Goal: Task Accomplishment & Management: Manage account settings

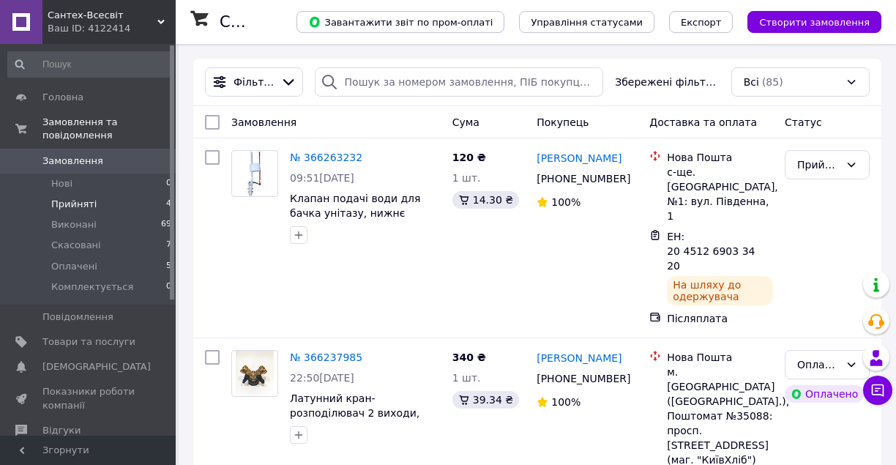
click at [92, 199] on li "Прийняті 4" at bounding box center [90, 204] width 180 height 20
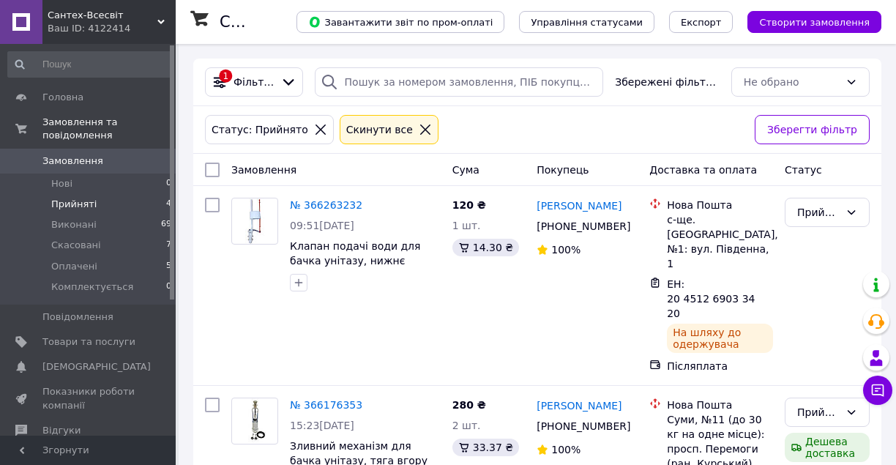
click at [420, 131] on icon at bounding box center [425, 129] width 10 height 10
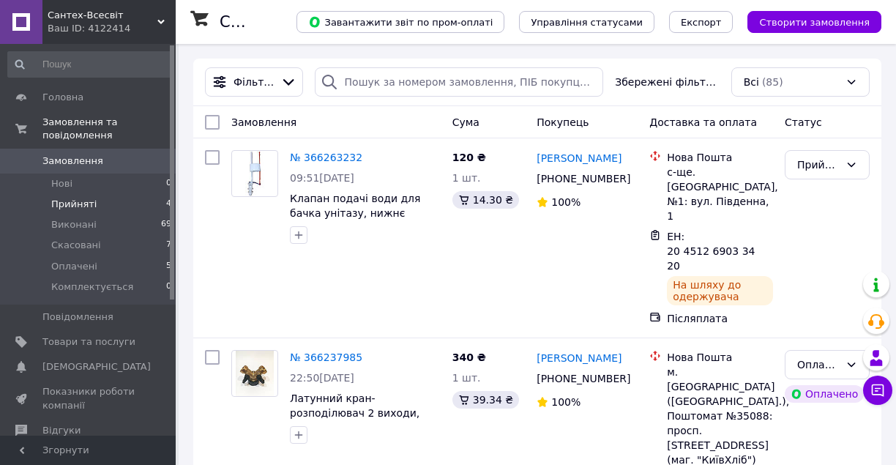
click at [72, 260] on span "Оплачені" at bounding box center [74, 266] width 46 height 13
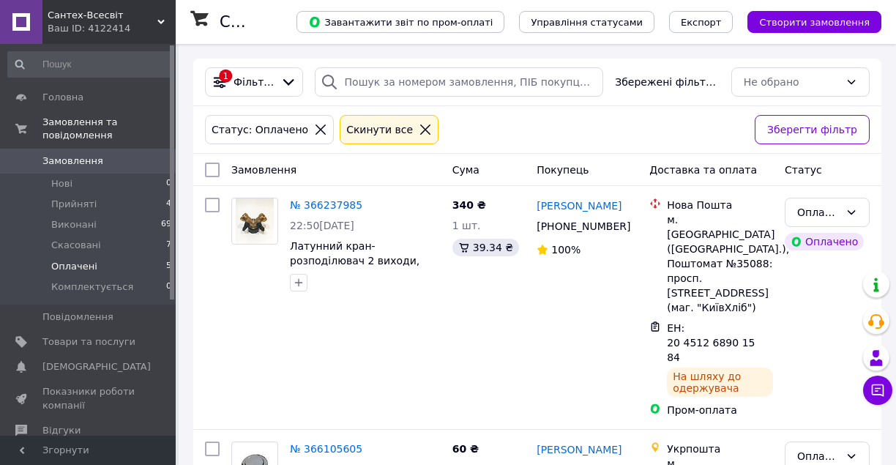
click at [419, 126] on icon at bounding box center [425, 129] width 13 height 13
